Goal: Task Accomplishment & Management: Complete application form

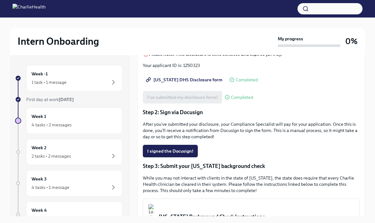
scroll to position [91, 0]
click at [106, 85] on div "1 task • 1 message" at bounding box center [75, 83] width 86 height 8
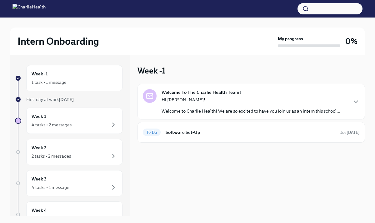
click at [188, 110] on p "Welcome to Charlie Health! We are so excited to have you join us as an intern t…" at bounding box center [251, 111] width 179 height 6
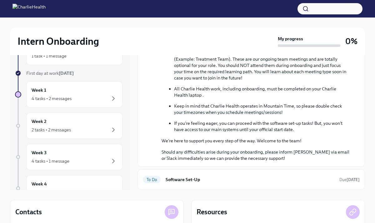
scroll to position [27, 0]
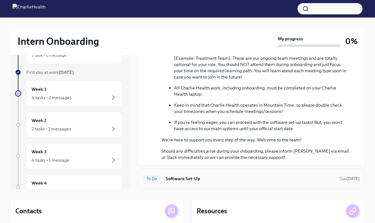
click at [186, 176] on h6 "Software Set-Up" at bounding box center [250, 178] width 169 height 7
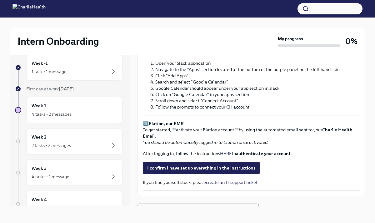
scroll to position [427, 0]
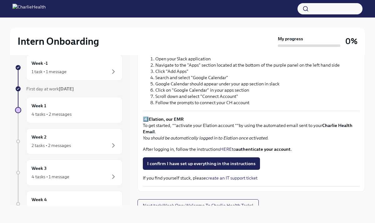
click at [235, 175] on link "create an IT support ticket" at bounding box center [232, 178] width 52 height 6
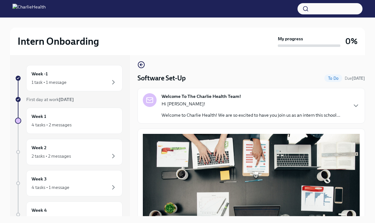
scroll to position [0, 0]
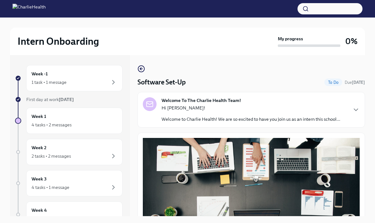
click at [195, 110] on p "Hi [PERSON_NAME]!" at bounding box center [251, 108] width 179 height 6
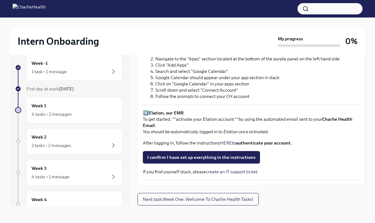
scroll to position [1, 0]
click at [114, 73] on icon "button" at bounding box center [114, 71] width 8 height 8
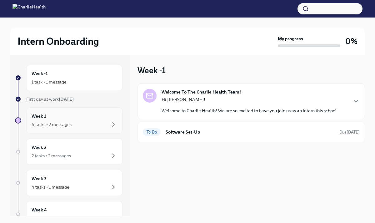
click at [102, 122] on div "4 tasks • 2 messages" at bounding box center [75, 125] width 86 height 8
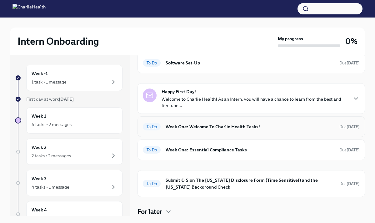
scroll to position [32, 0]
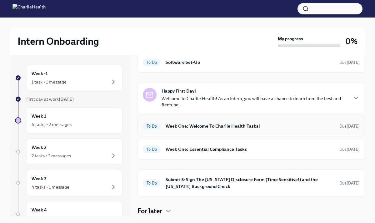
click at [206, 129] on h6 "Week One: Welcome To Charlie Health Tasks!" at bounding box center [250, 126] width 169 height 7
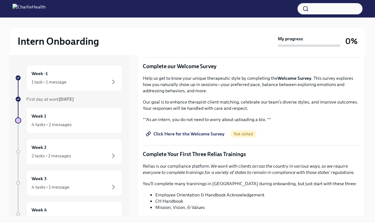
scroll to position [566, 0]
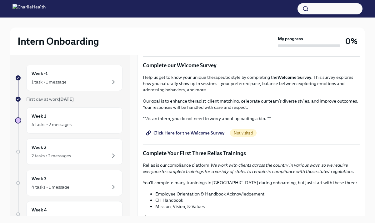
click at [197, 134] on span "Click Here for the Welcome Survey" at bounding box center [185, 133] width 77 height 6
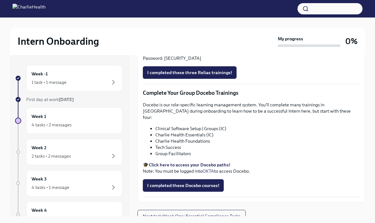
scroll to position [11, 0]
